Goal: Find specific page/section: Find specific page/section

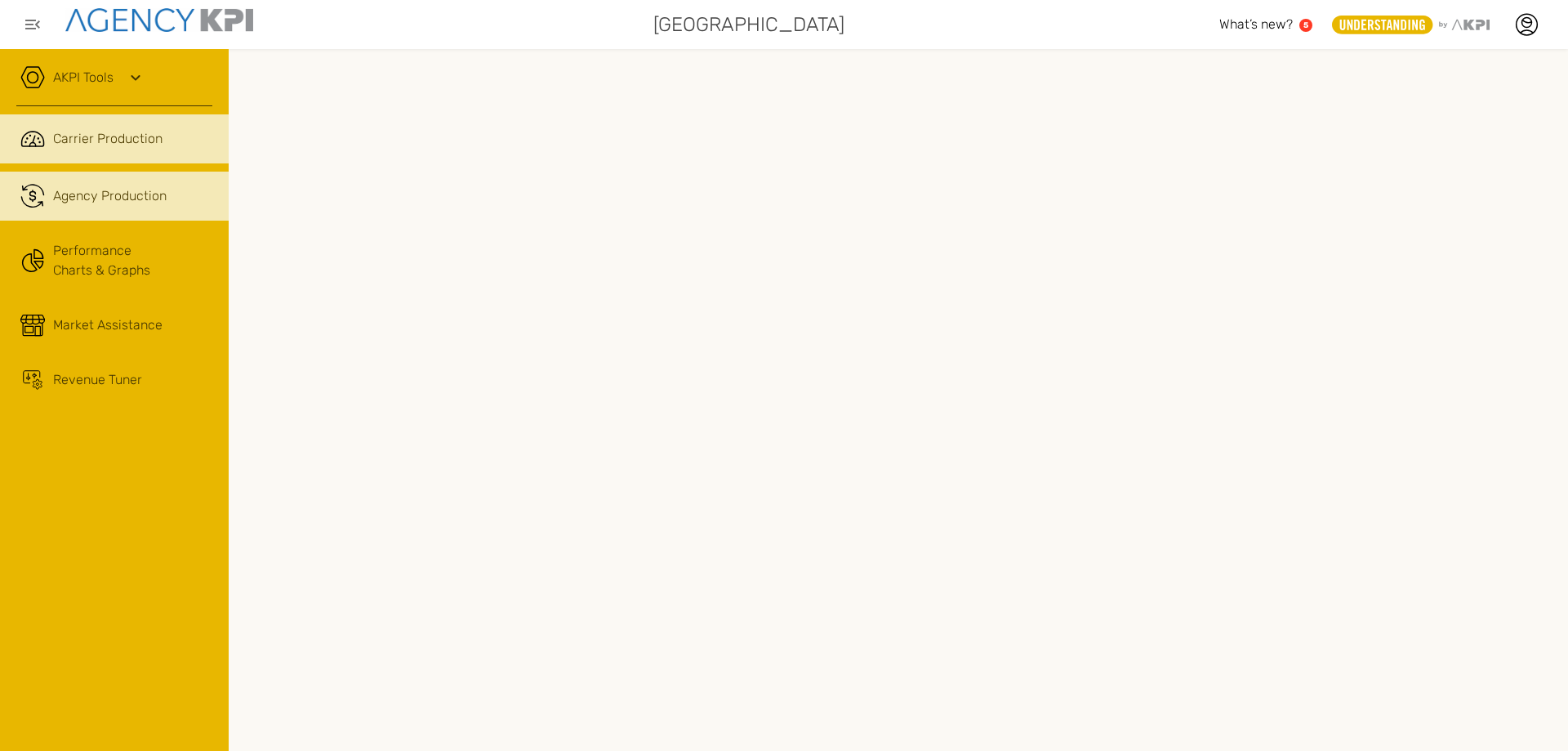
click at [129, 195] on span "Agency Production" at bounding box center [110, 195] width 114 height 20
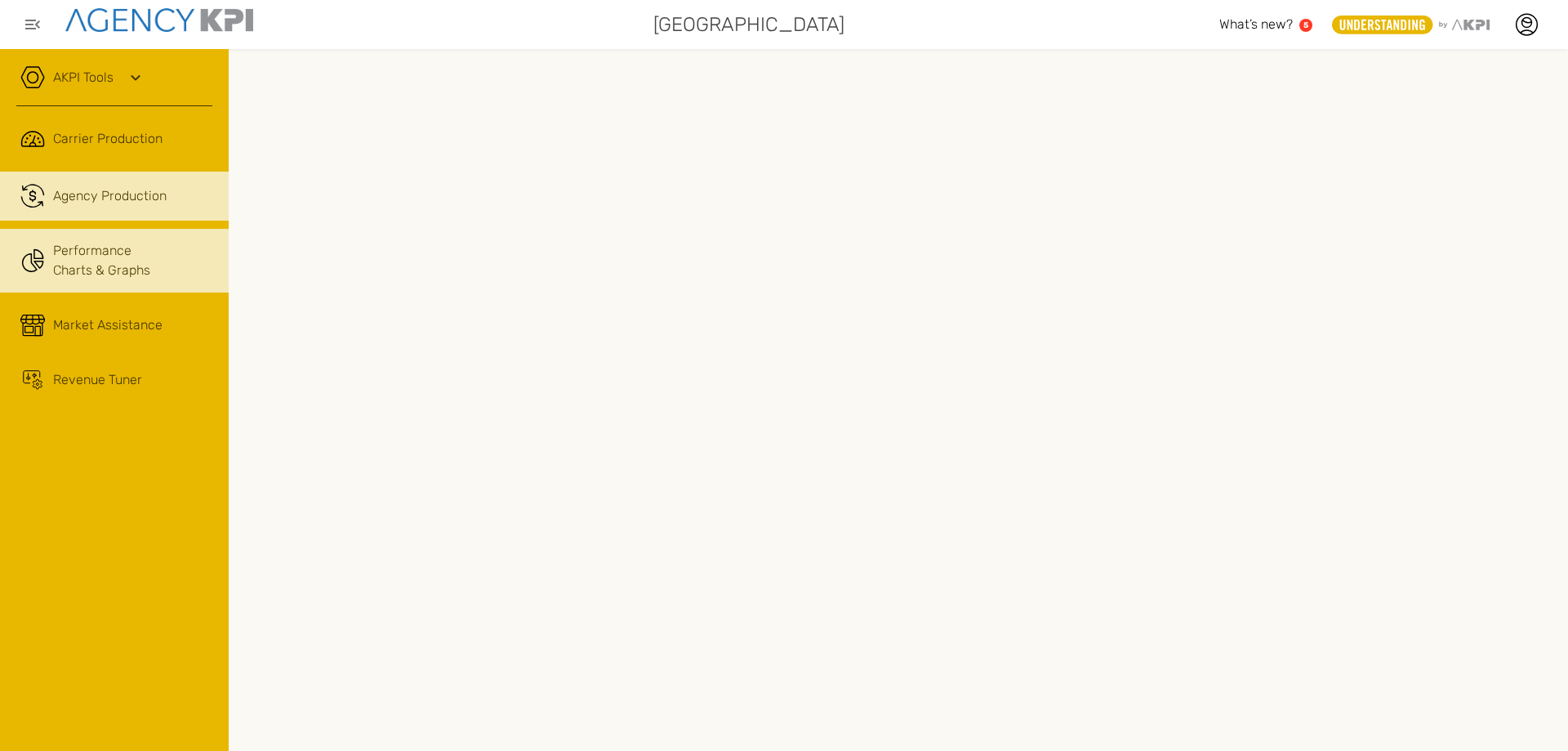
click at [96, 258] on link "Performance Charts & Graphs" at bounding box center [114, 261] width 229 height 64
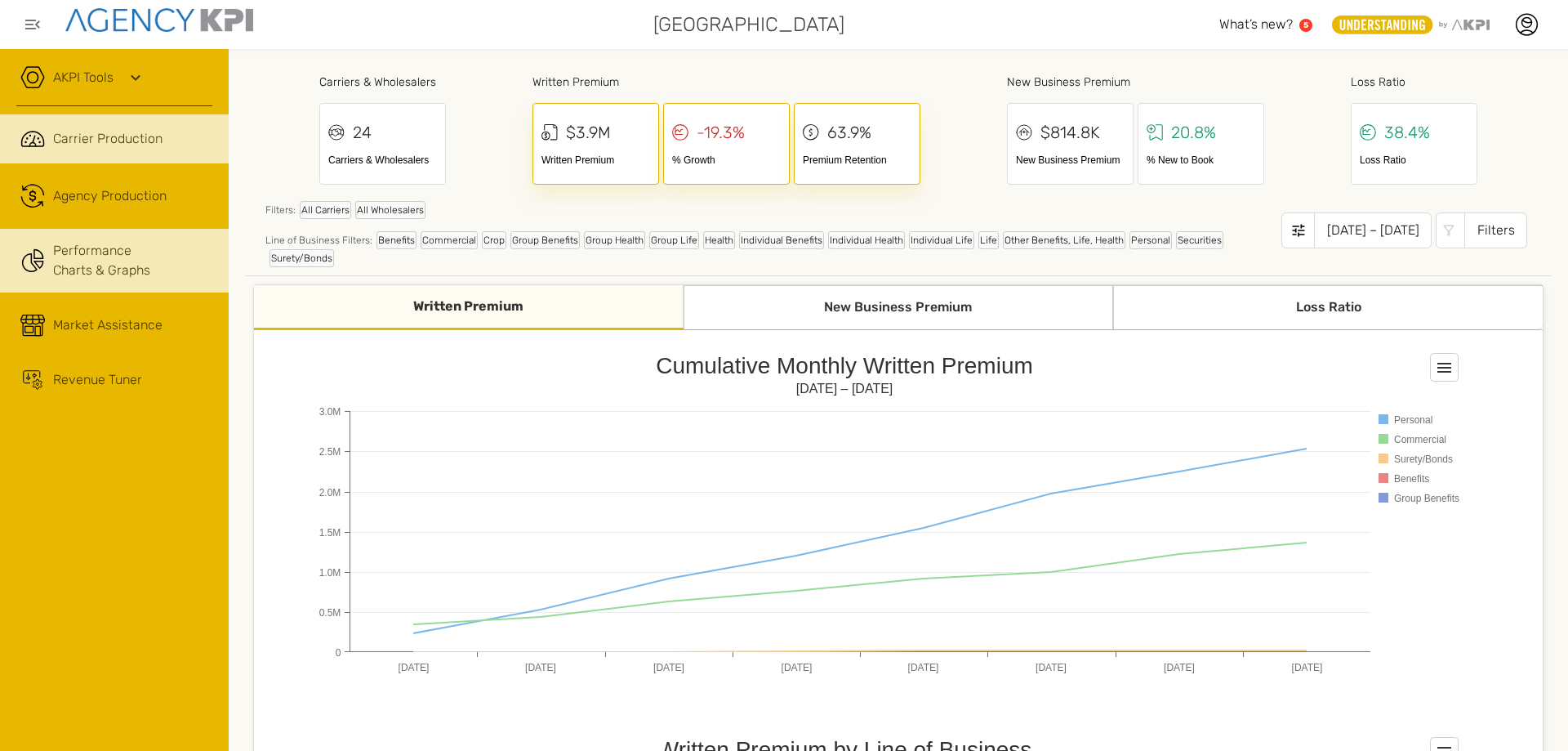
click at [118, 149] on link ".cls-1{fill:none;stroke:#221f20;stroke-linecap:round;stroke-linejoin:round;stro…" at bounding box center [114, 139] width 229 height 49
